Goal: Transaction & Acquisition: Purchase product/service

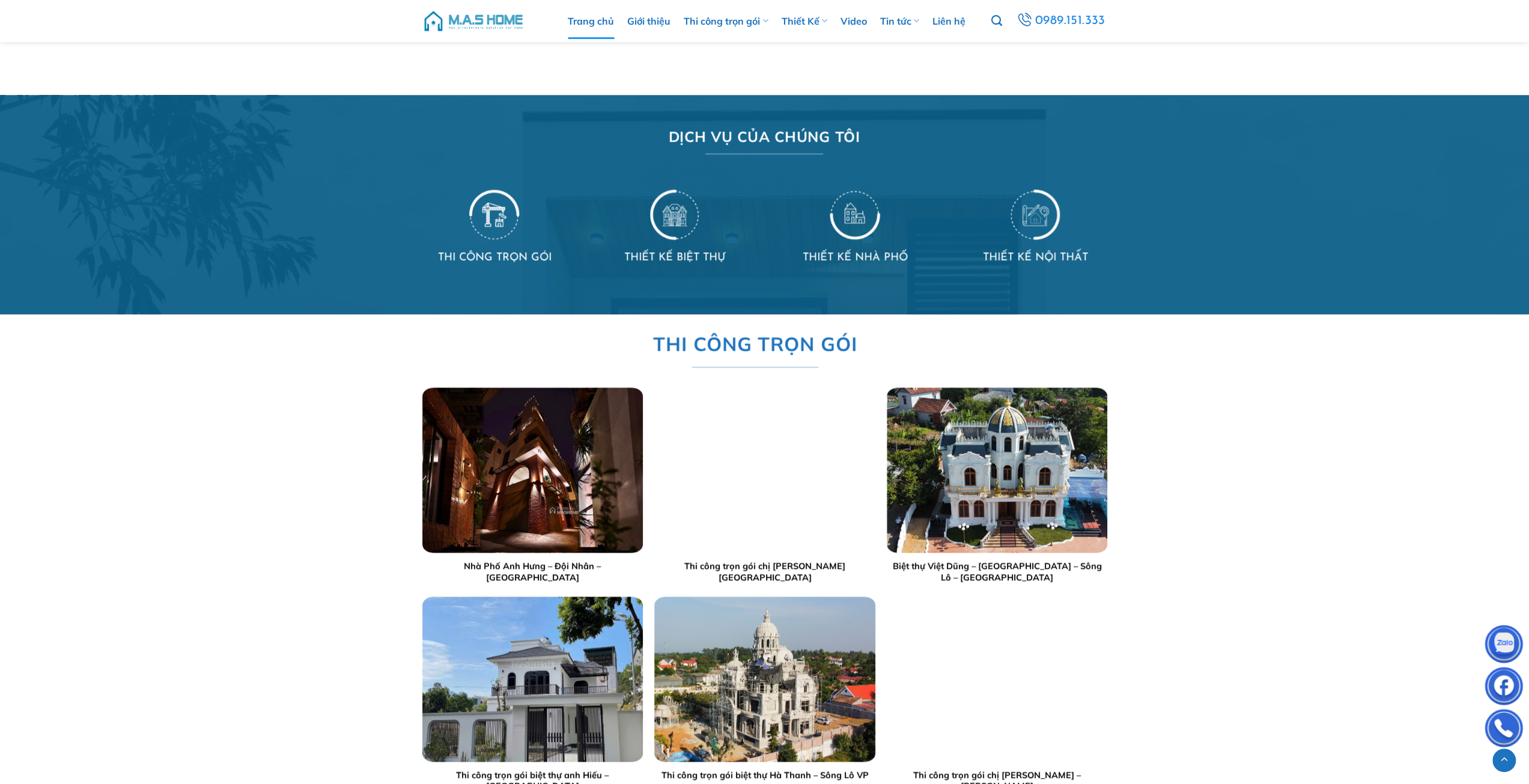
scroll to position [1092, 0]
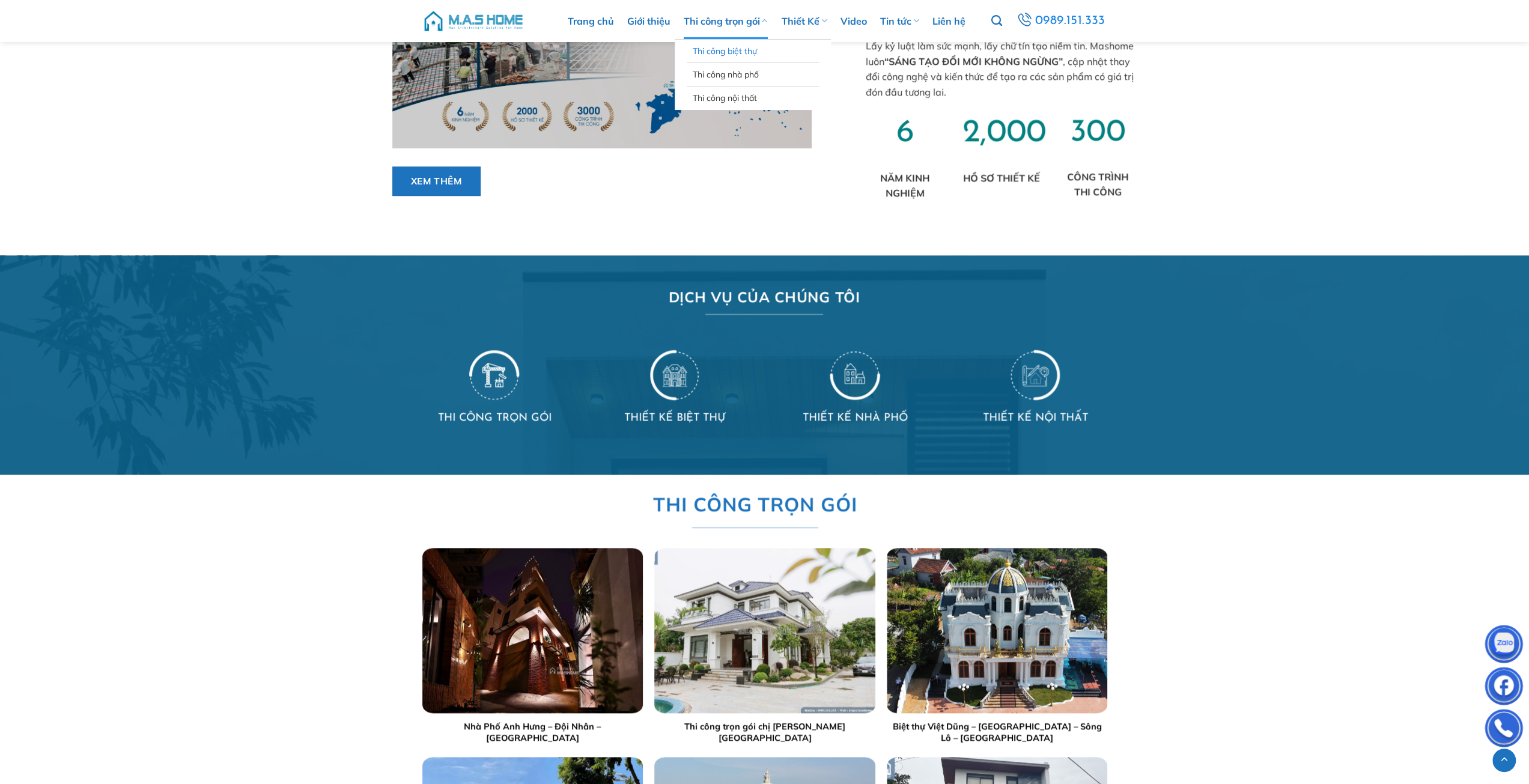
click at [724, 45] on link "Thi công biệt thự" at bounding box center [752, 51] width 120 height 23
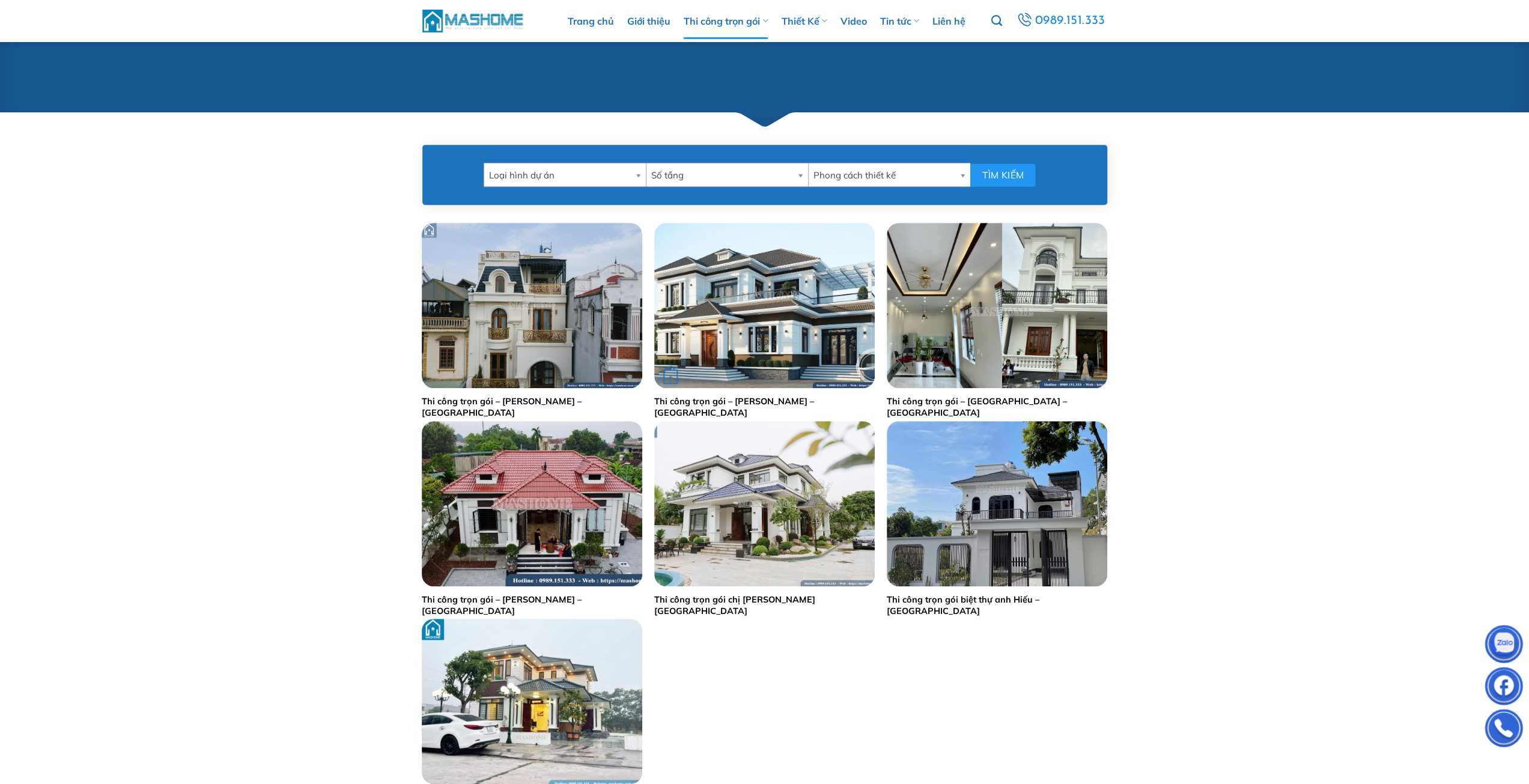
scroll to position [680, 0]
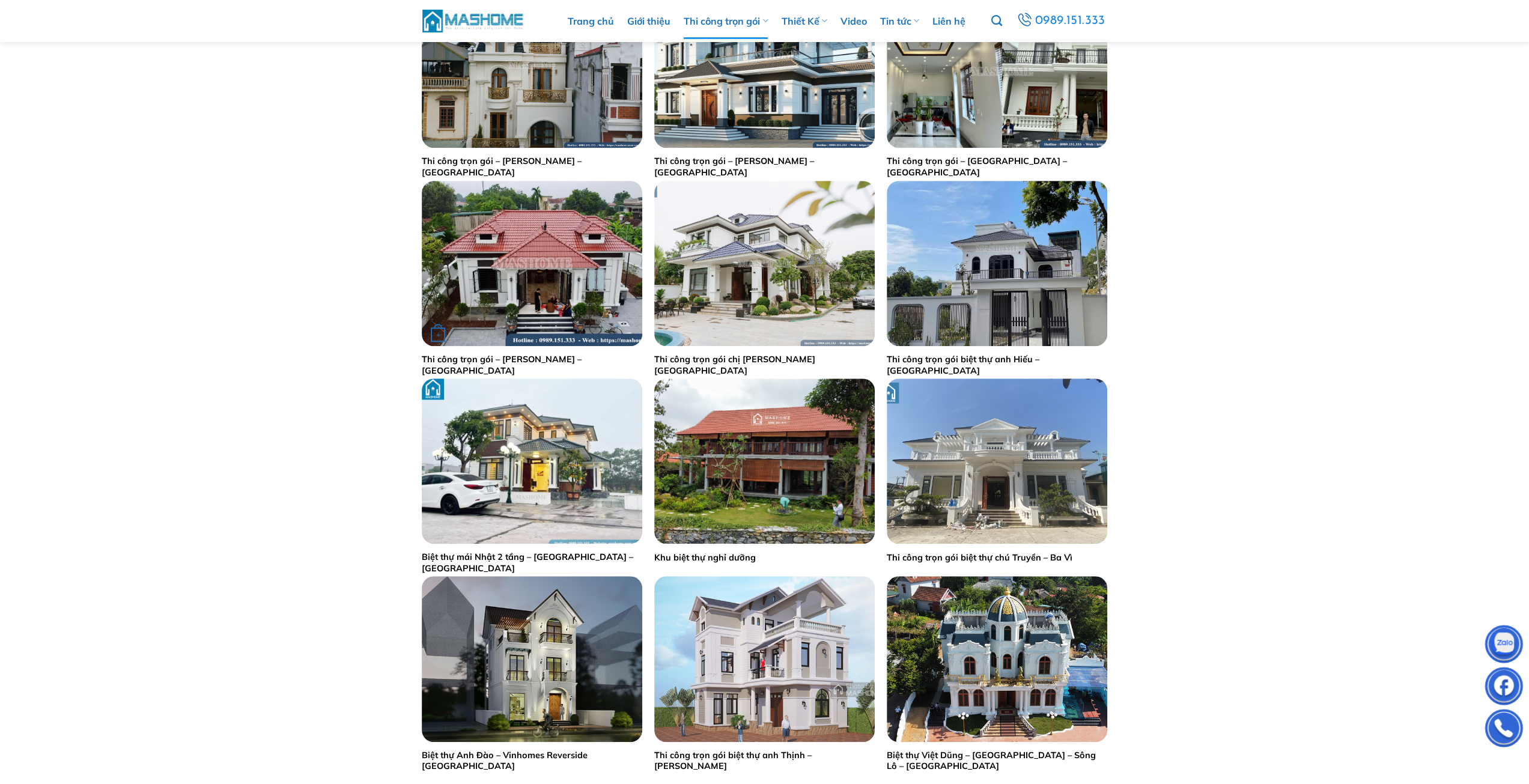
click at [560, 246] on img "Thi công trọn gói - Anh Vũ - Hà Nam" at bounding box center [532, 264] width 220 height 165
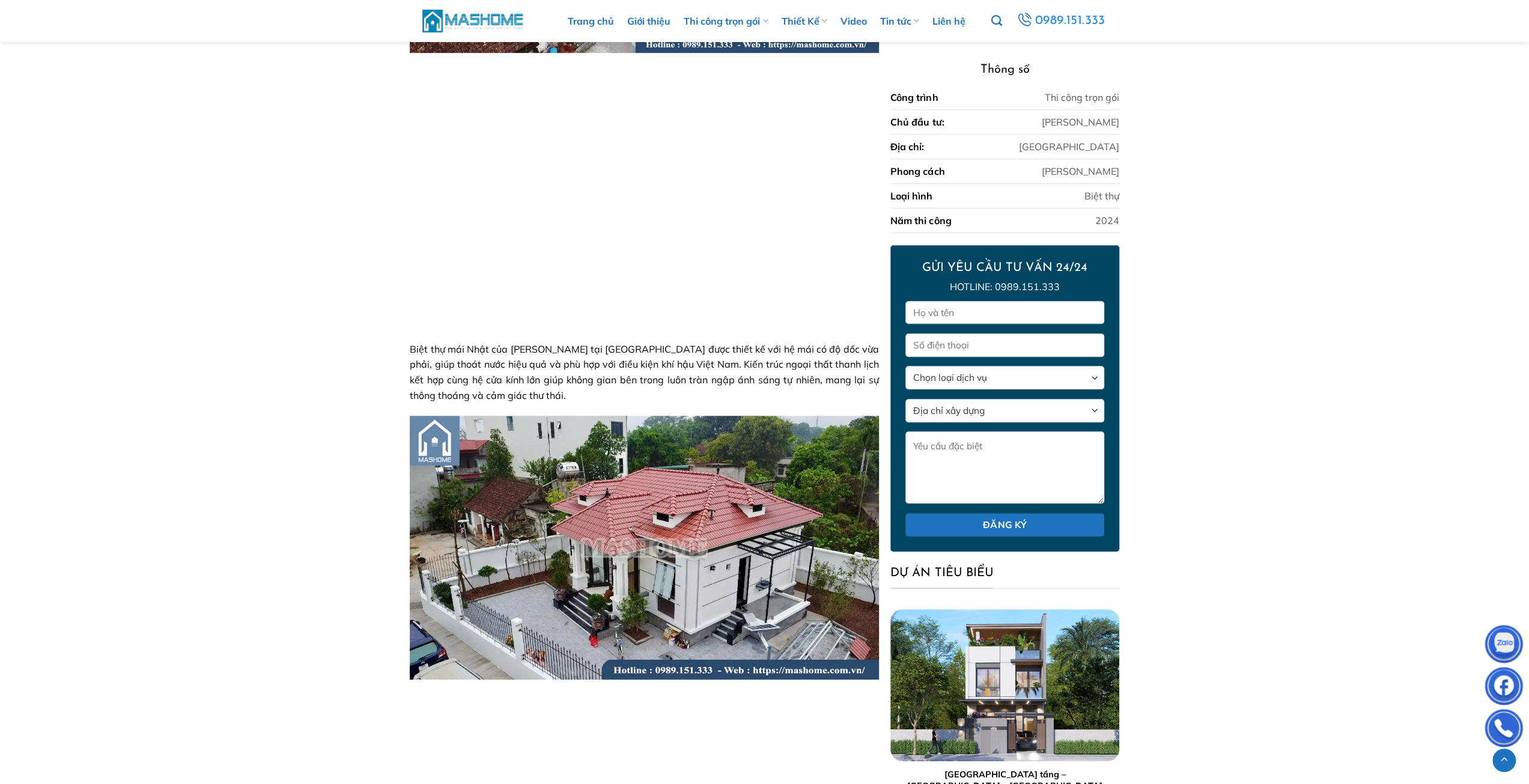
scroll to position [710, 0]
